Goal: Information Seeking & Learning: Learn about a topic

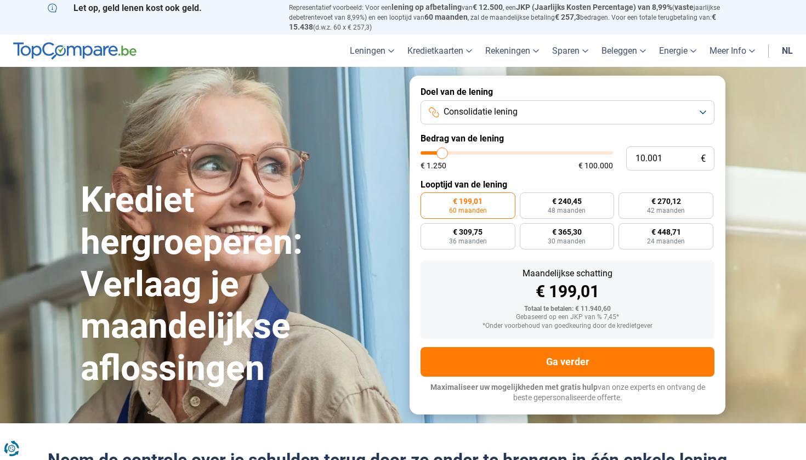
type input "8.000"
type input "8000"
type input "8.250"
type input "8250"
type input "9.000"
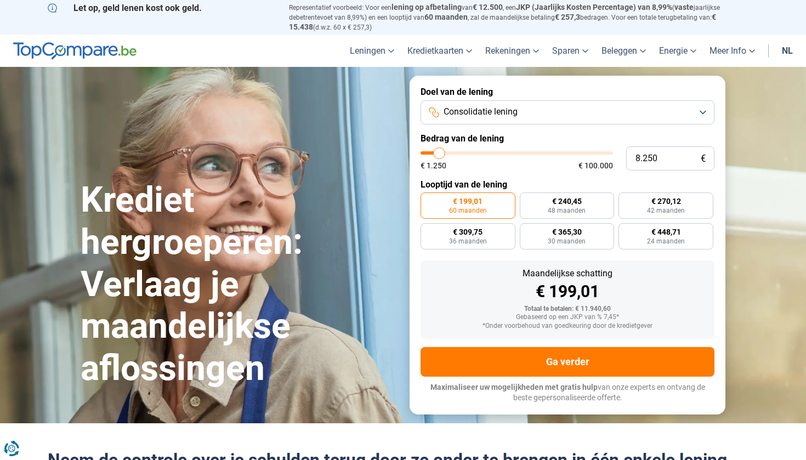
type input "9000"
type input "9.500"
type input "9500"
type input "10.250"
type input "10250"
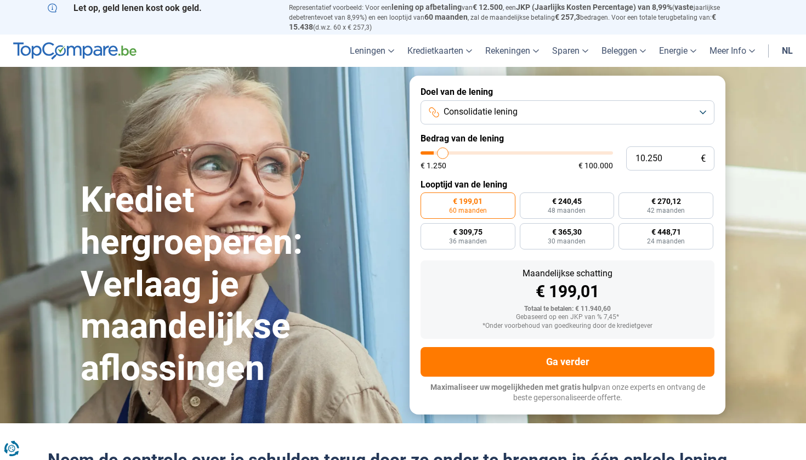
type input "10.750"
type input "10750"
type input "11.000"
type input "11000"
type input "11.750"
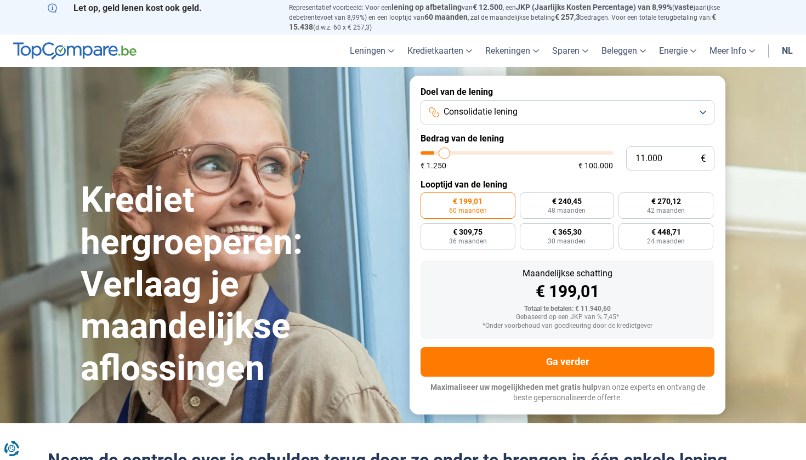
type input "11750"
type input "12.500"
type input "12500"
type input "13.500"
type input "13500"
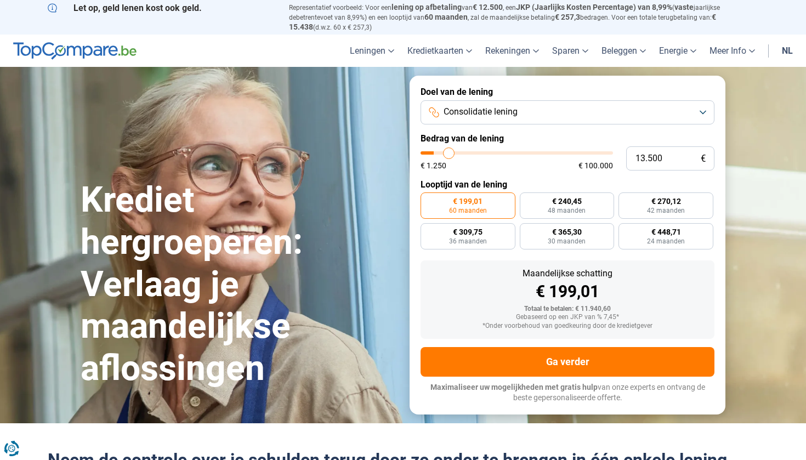
type input "14.000"
type input "14000"
type input "15.000"
type input "15000"
type input "15.500"
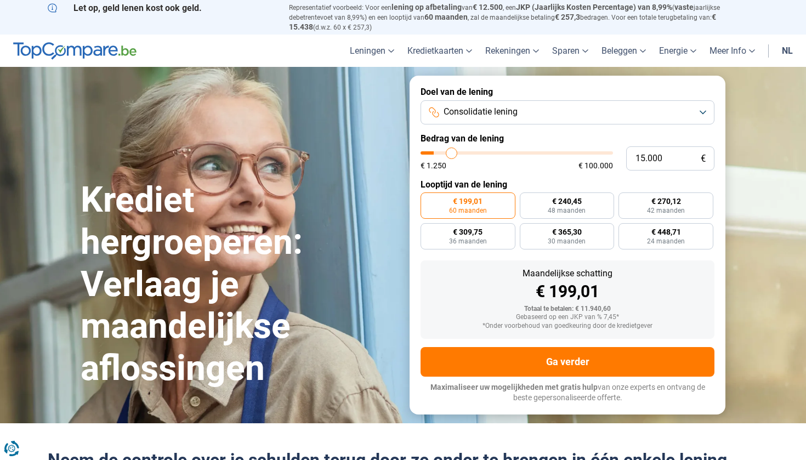
type input "15500"
type input "15.750"
type input "15750"
type input "16.500"
type input "16500"
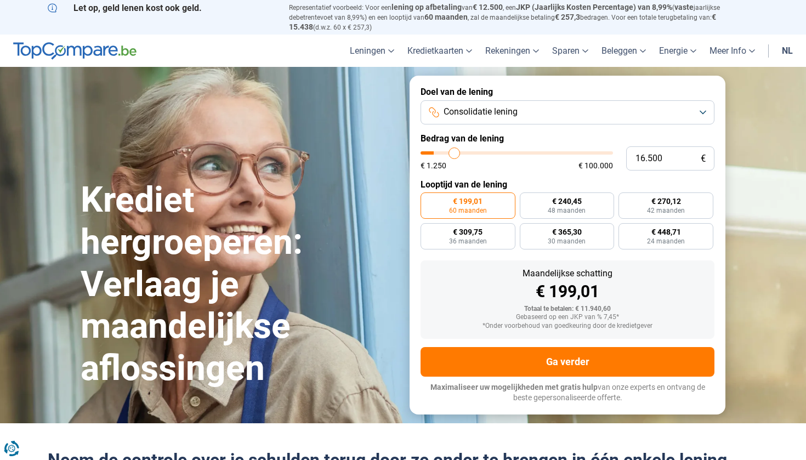
type input "16.750"
type input "16750"
type input "17.000"
type input "17000"
type input "17.750"
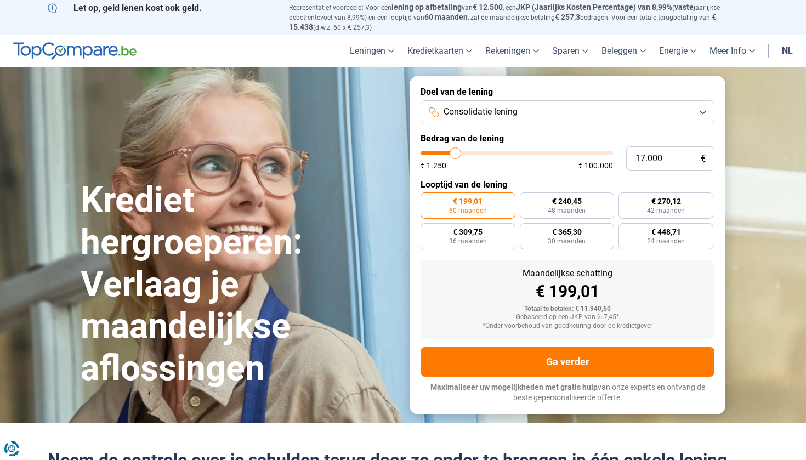
type input "17750"
type input "18.250"
type input "18250"
type input "18.500"
type input "18500"
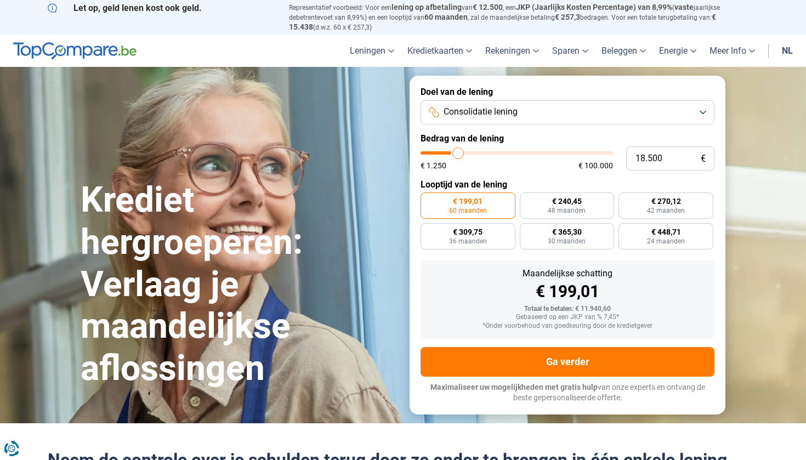
type input "18.750"
type input "18750"
type input "19.250"
type input "19250"
type input "19.500"
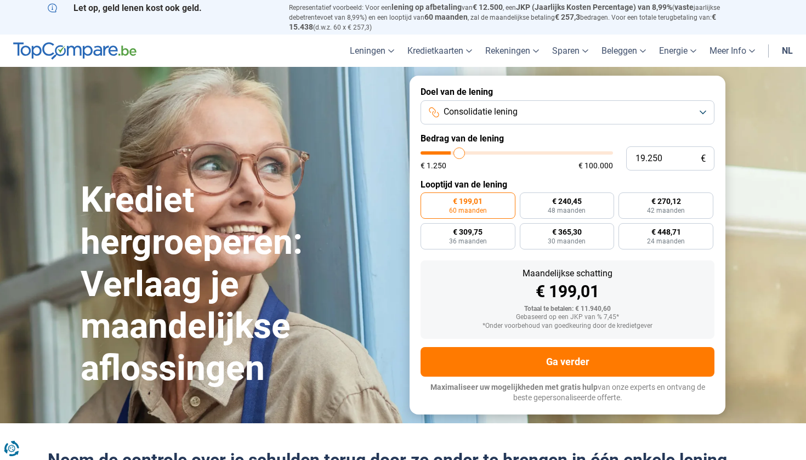
type input "19500"
type input "19.750"
type input "19750"
type input "20.000"
type input "20000"
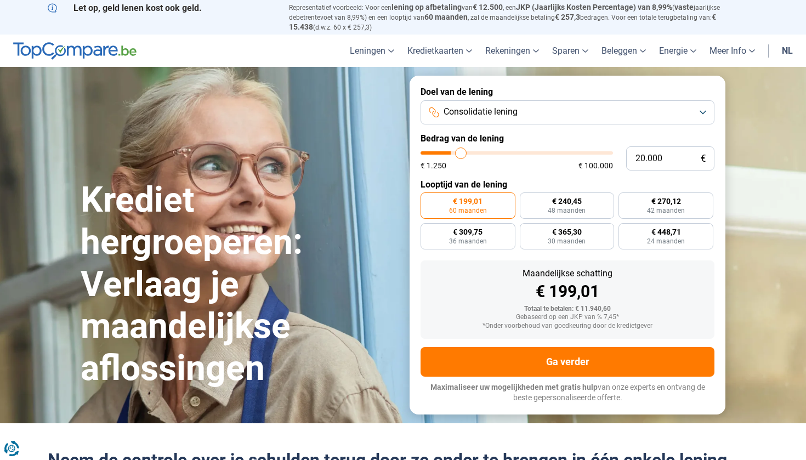
type input "20.500"
type input "20500"
type input "20.750"
type input "20750"
type input "21.000"
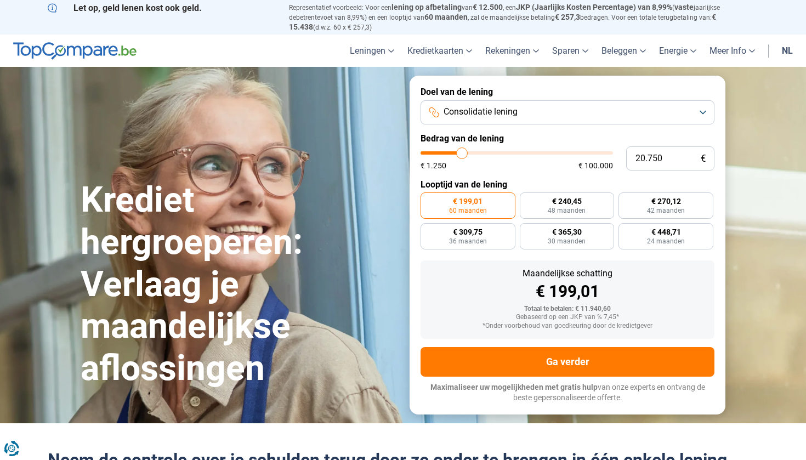
type input "21000"
type input "21.250"
type input "21250"
type input "22.000"
type input "22000"
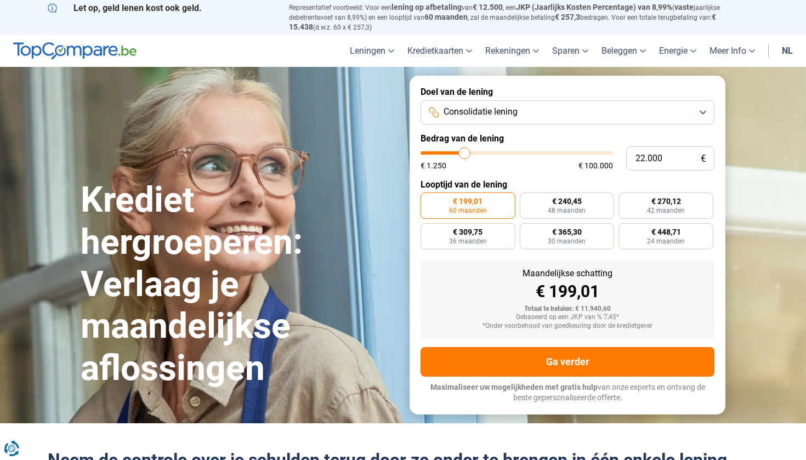
type input "22.500"
type input "22500"
type input "22.750"
type input "22750"
type input "23.750"
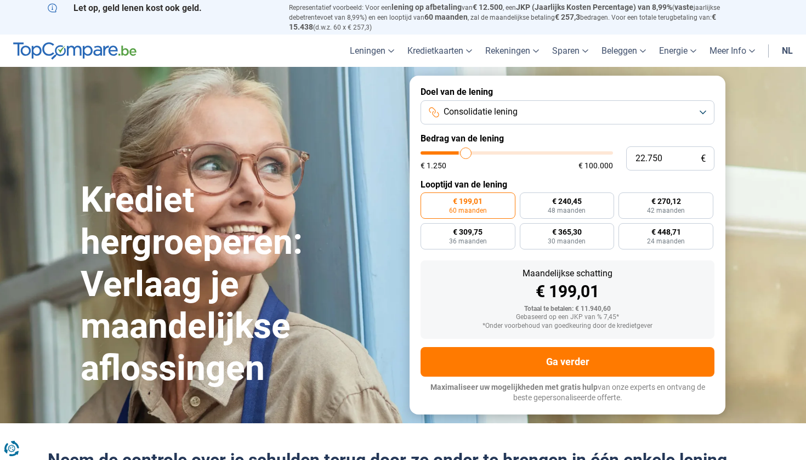
type input "23750"
type input "24.250"
type input "24250"
type input "25.500"
type input "25500"
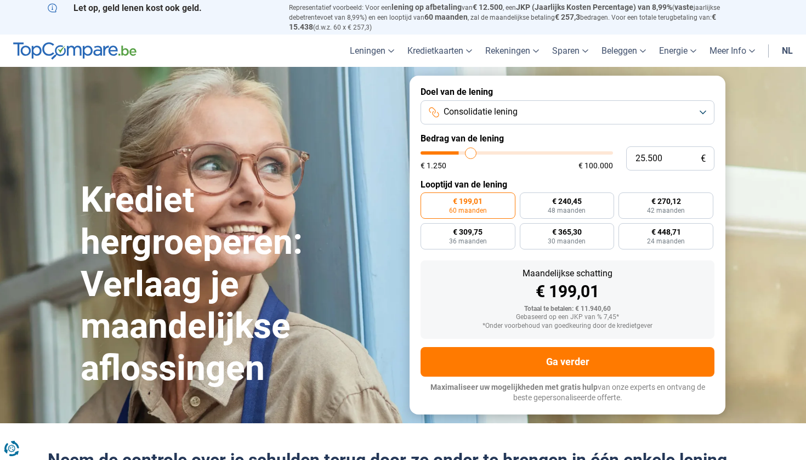
type input "26.500"
type input "26500"
type input "27.000"
type input "27000"
type input "27.750"
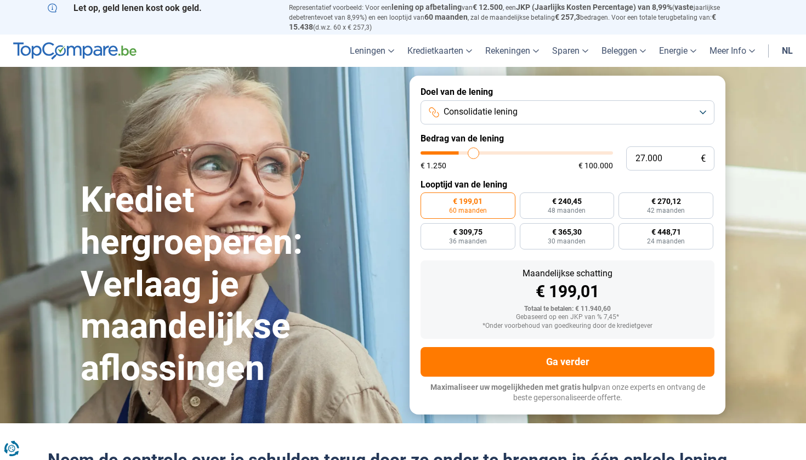
type input "27750"
type input "28.000"
type input "28000"
type input "28.250"
type input "28250"
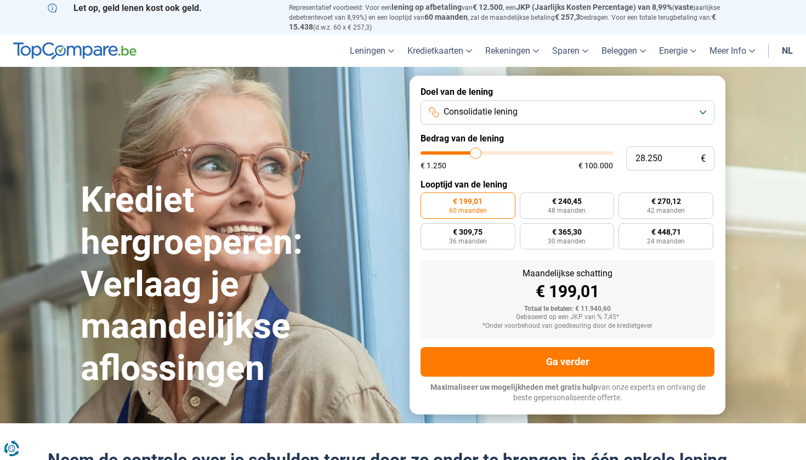
type input "28.500"
type input "28500"
type input "29.000"
type input "29000"
type input "29.500"
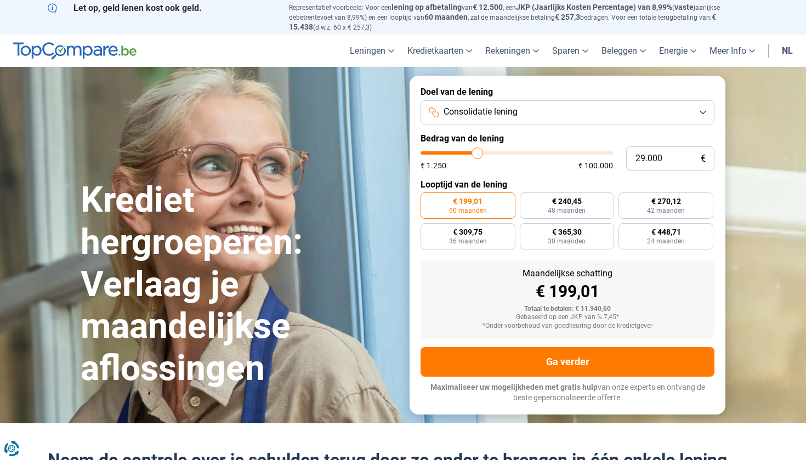
type input "29500"
type input "29.750"
type input "29750"
type input "30.000"
type input "30000"
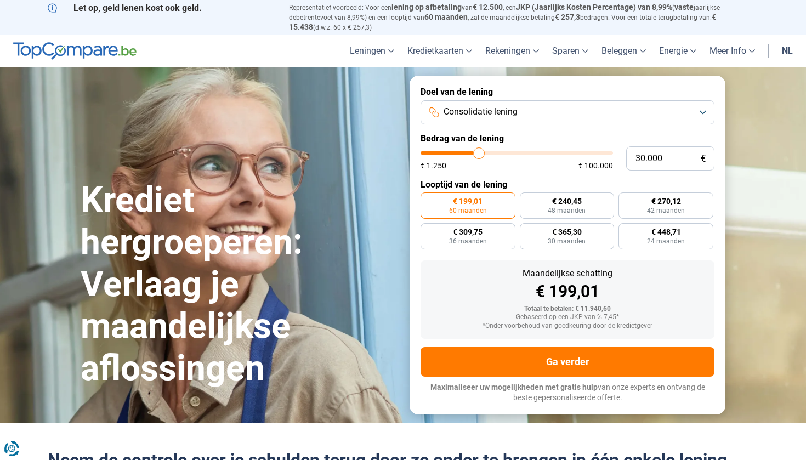
type input "30.500"
type input "30500"
type input "30.750"
type input "30750"
type input "31.250"
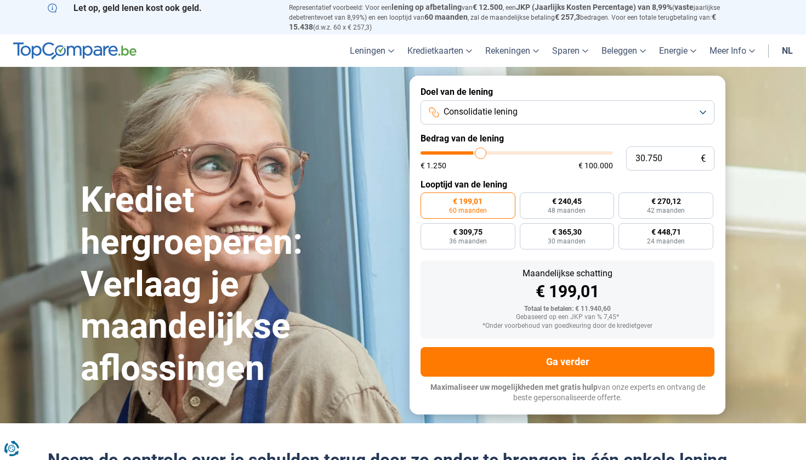
type input "31250"
type input "31.500"
type input "31500"
type input "32.000"
type input "32000"
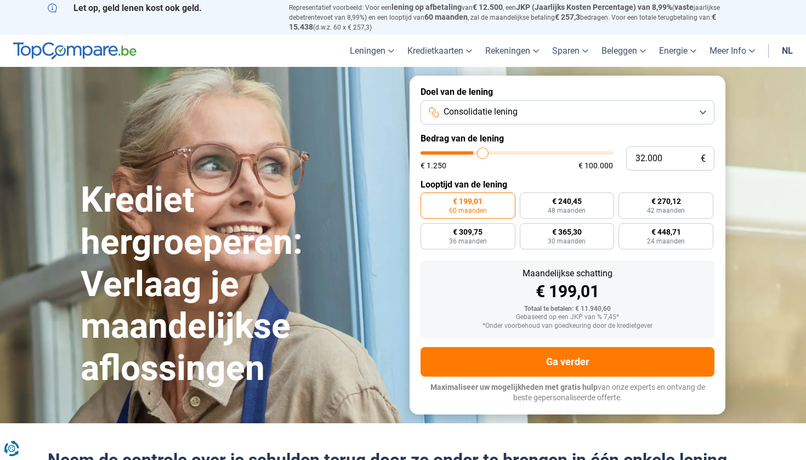
type input "32.250"
type input "32250"
type input "32.500"
type input "32500"
type input "32.750"
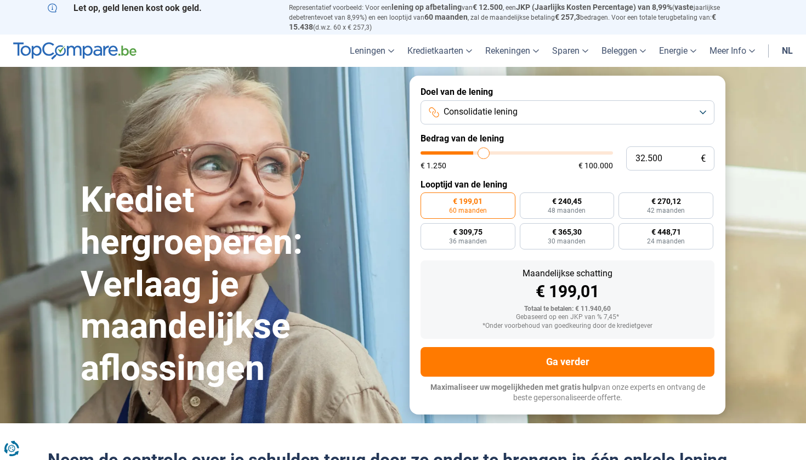
type input "32750"
type input "33.000"
type input "33000"
type input "33.500"
type input "33500"
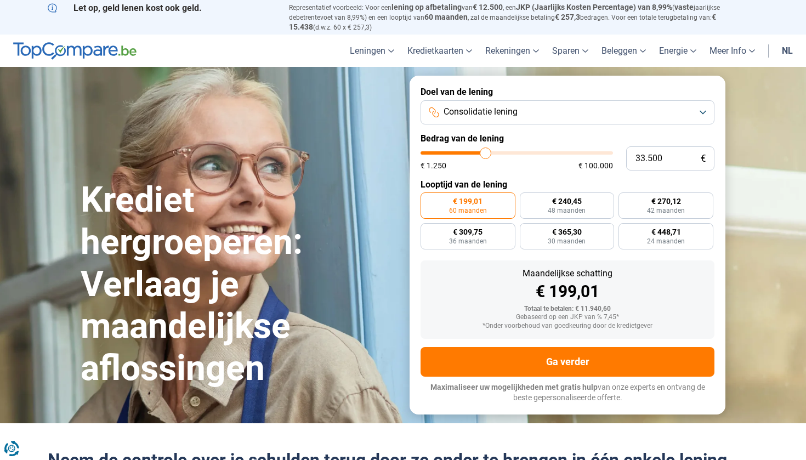
type input "33.750"
type input "33750"
type input "34.000"
type input "34000"
type input "34.250"
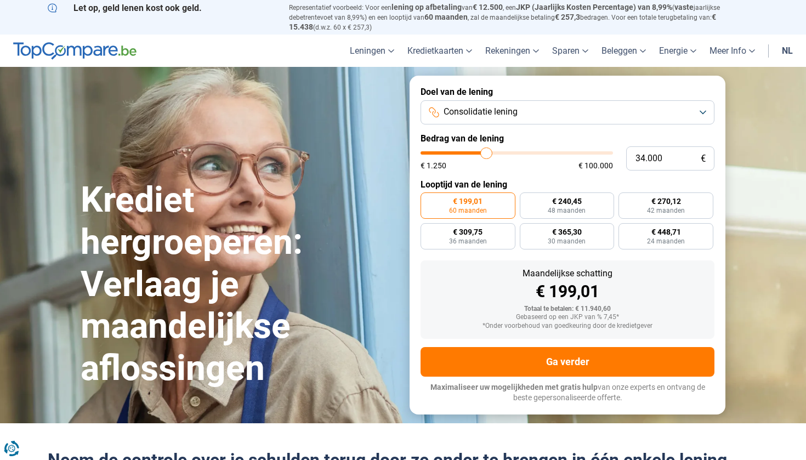
type input "34250"
type input "34.500"
type input "34500"
type input "35.000"
type input "35000"
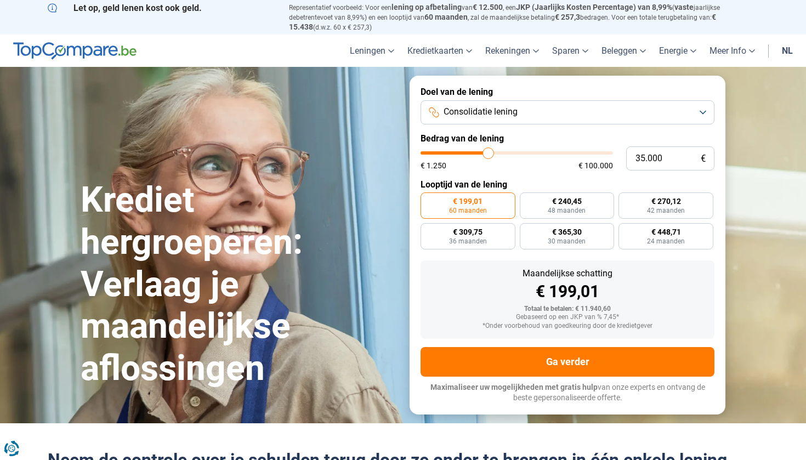
type input "35.750"
type input "35750"
type input "36.500"
type input "36500"
type input "36.750"
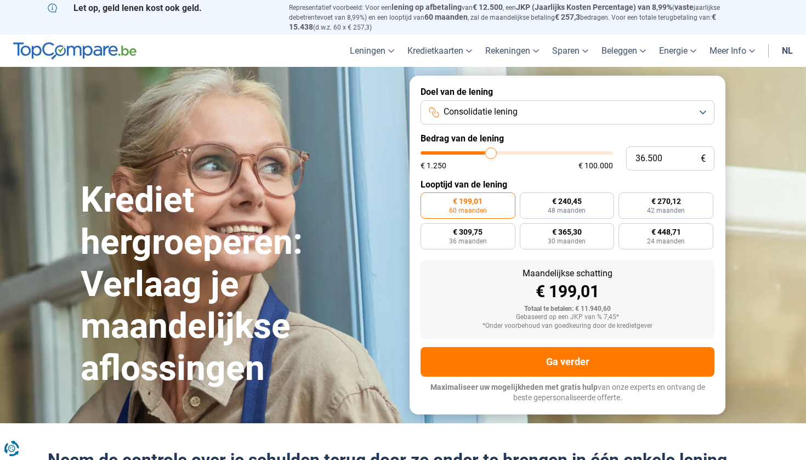
type input "36750"
type input "37.000"
type input "37000"
type input "37.250"
type input "37250"
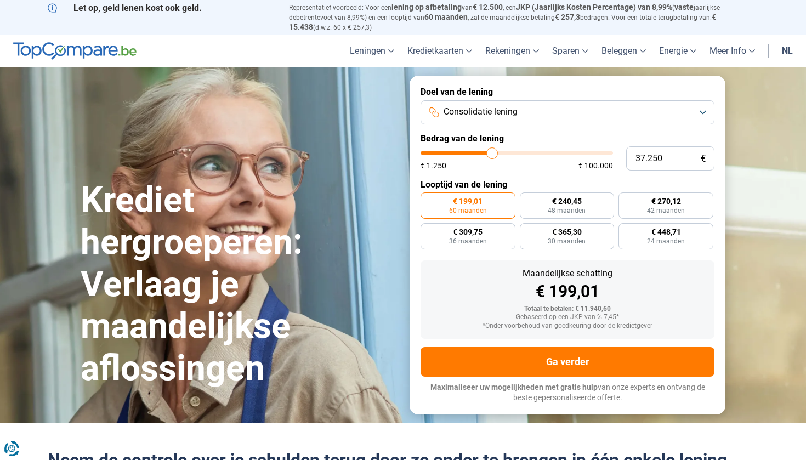
type input "37.500"
type input "37500"
type input "38.000"
type input "38000"
type input "38.250"
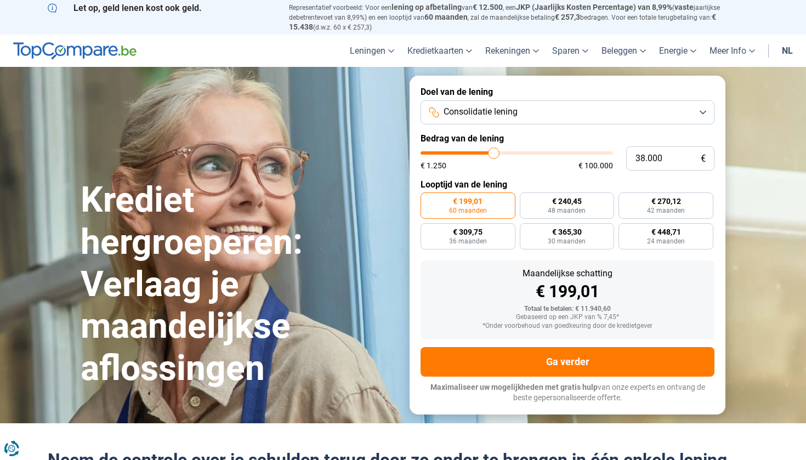
type input "38250"
type input "38.500"
type input "38500"
type input "38.750"
type input "38750"
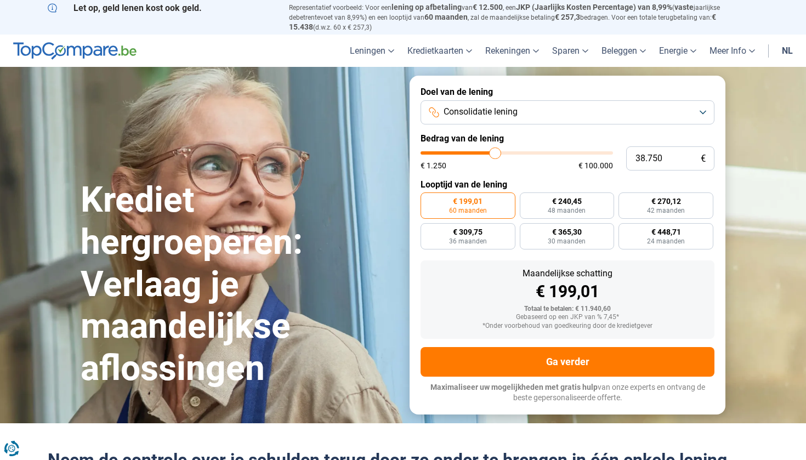
type input "39.000"
type input "39000"
type input "39.750"
type input "39750"
type input "40.250"
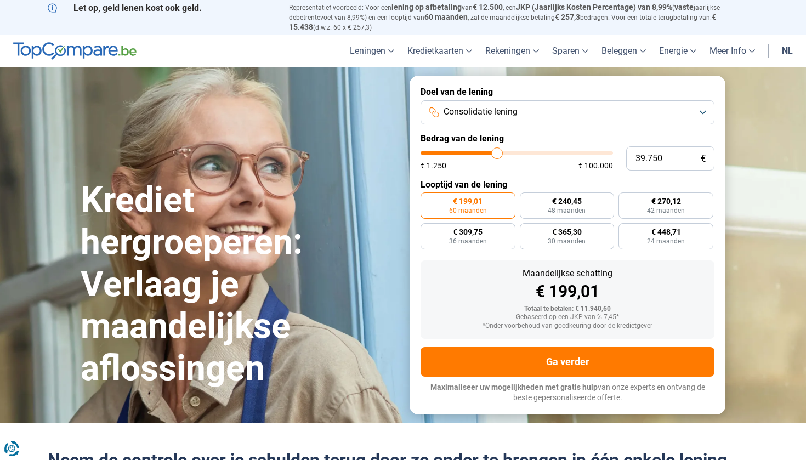
type input "40250"
type input "40.500"
type input "40500"
type input "40.750"
type input "40750"
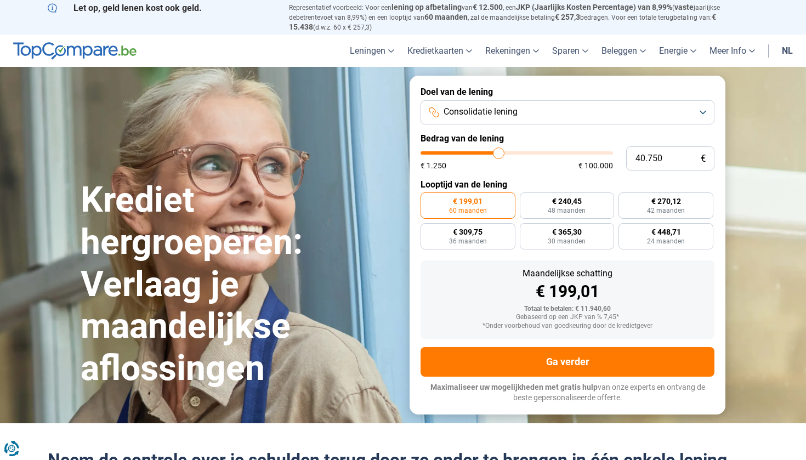
type input "41.250"
type input "41250"
type input "41.500"
type input "41500"
type input "41.750"
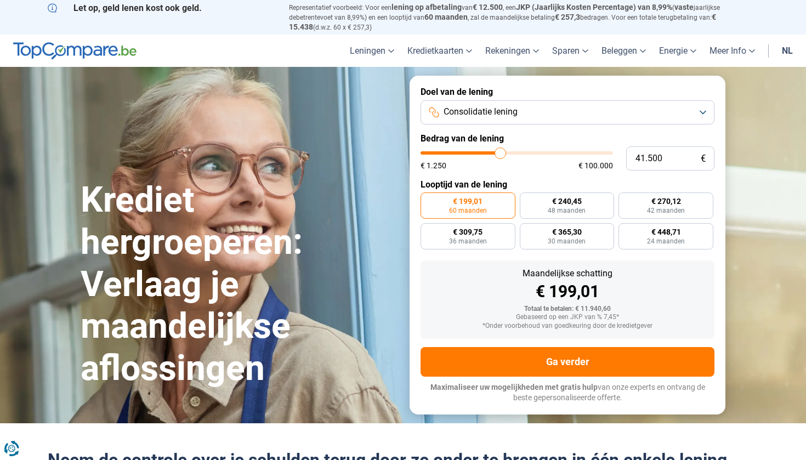
type input "41750"
type input "42.000"
type input "42000"
type input "42.250"
type input "42250"
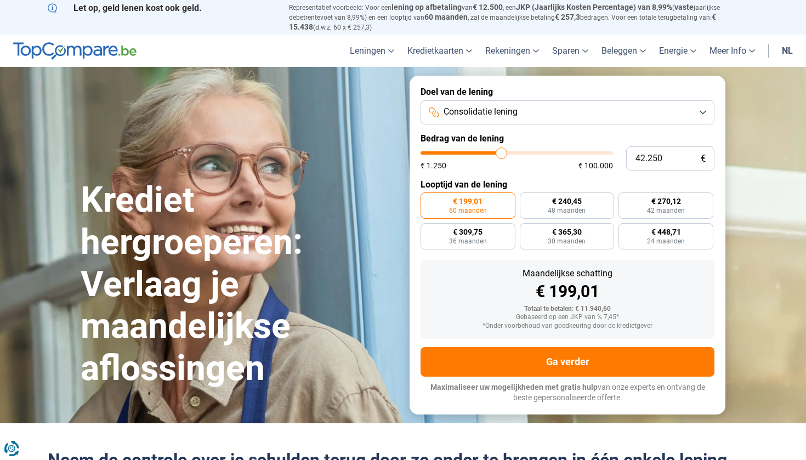
type input "42.750"
type input "42750"
type input "43.000"
type input "43000"
type input "43.250"
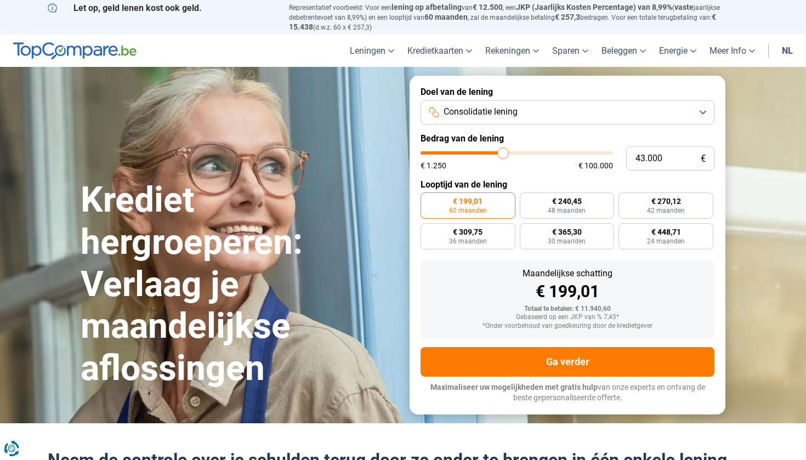
type input "43250"
type input "43.500"
type input "43500"
type input "43.750"
type input "43750"
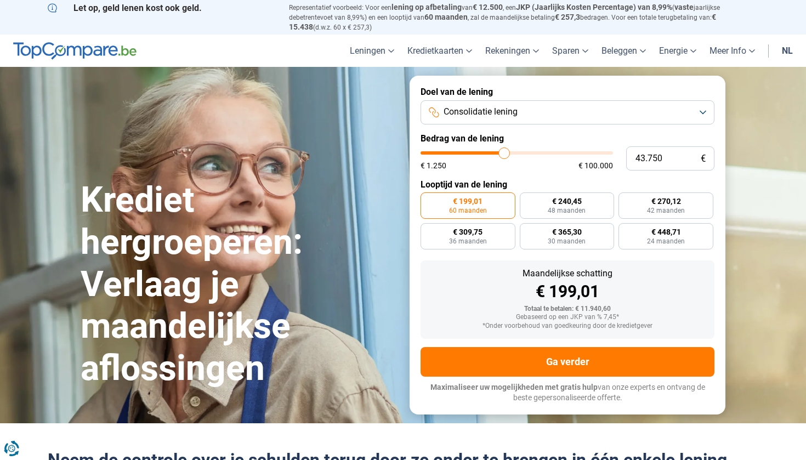
type input "44.250"
type input "44250"
type input "44.500"
type input "44500"
type input "44.750"
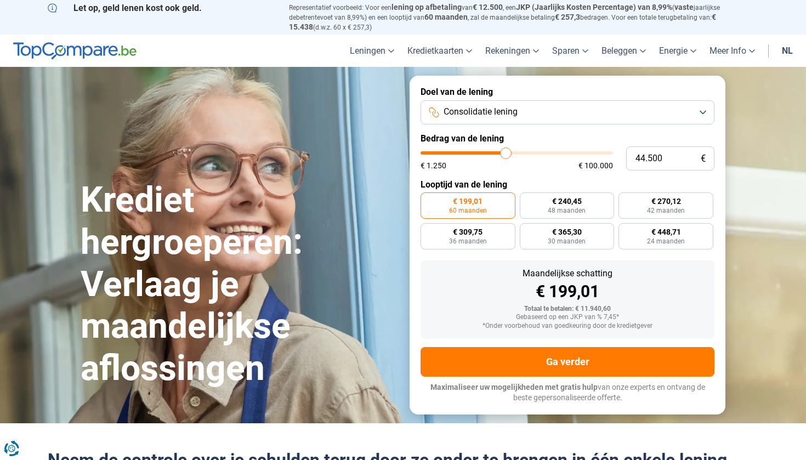
type input "44750"
type input "45.000"
type input "45000"
type input "45.250"
type input "45250"
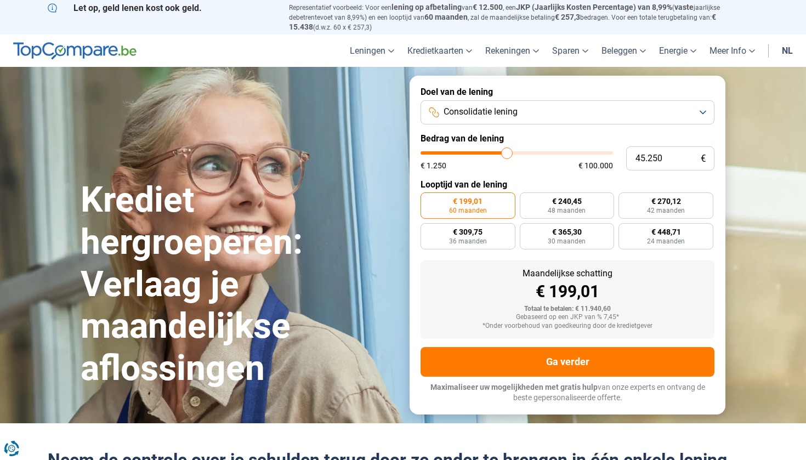
type input "46.000"
type input "46000"
type input "46.250"
type input "46250"
type input "46.500"
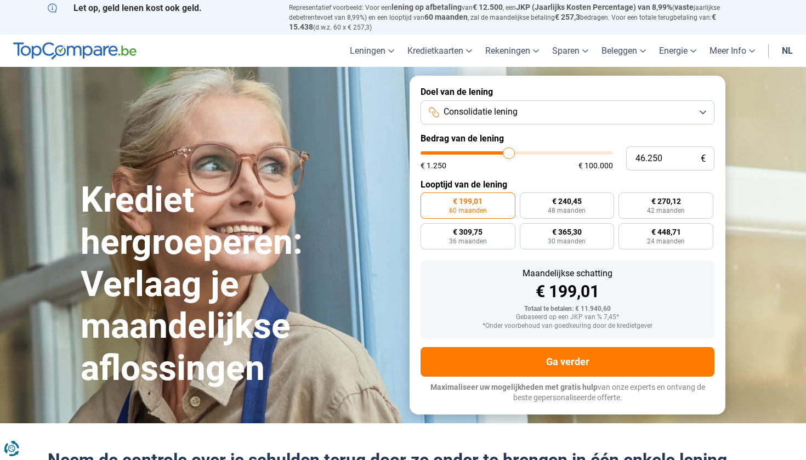
type input "46500"
type input "46.750"
type input "46750"
type input "47.250"
type input "47250"
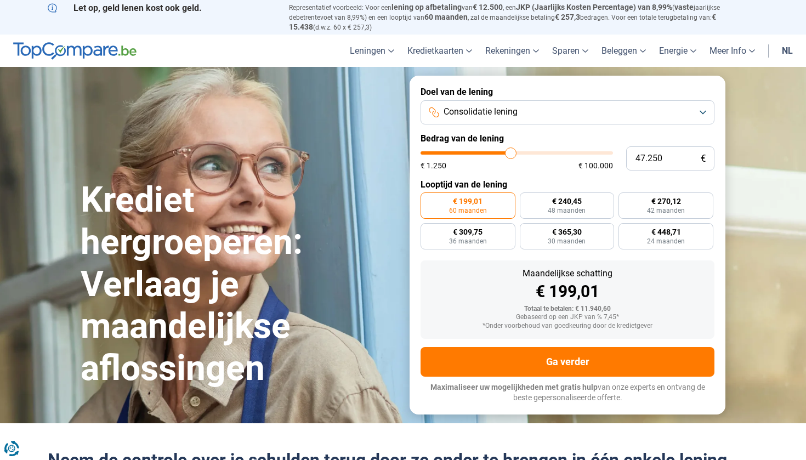
type input "47.500"
type input "47500"
type input "47.750"
type input "47750"
type input "48.000"
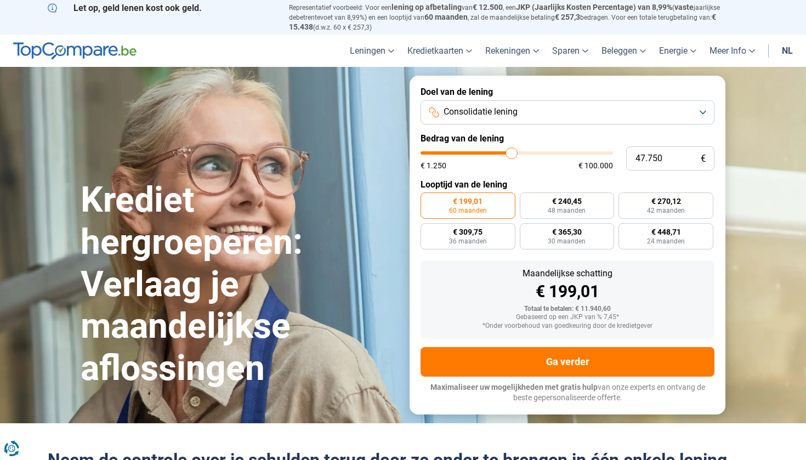
type input "48000"
type input "48.250"
type input "48250"
type input "48.750"
type input "48750"
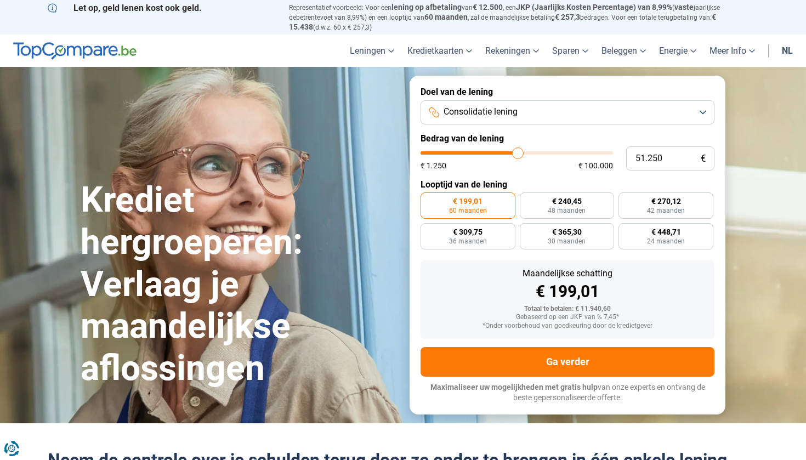
drag, startPoint x: 439, startPoint y: 149, endPoint x: 518, endPoint y: 140, distance: 79.5
click at [518, 140] on form "100.000+ succesvolle simulaties per maand Maximaliseer uw mogelijkheden met gra…" at bounding box center [568, 245] width 316 height 338
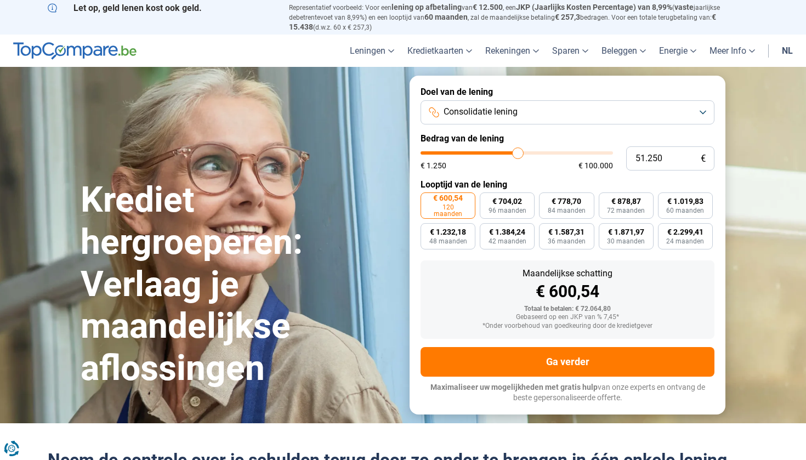
click at [526, 115] on button "Consolidatie lening" at bounding box center [568, 112] width 294 height 24
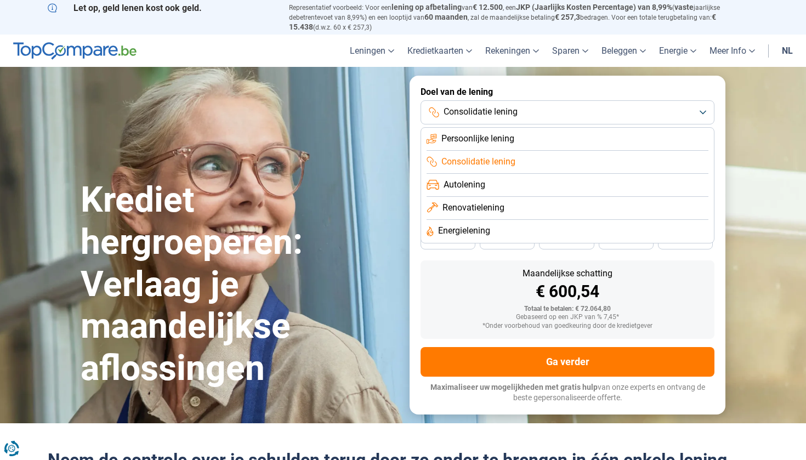
click at [510, 157] on span "Consolidatie lening" at bounding box center [479, 162] width 74 height 12
